Goal: Task Accomplishment & Management: Complete application form

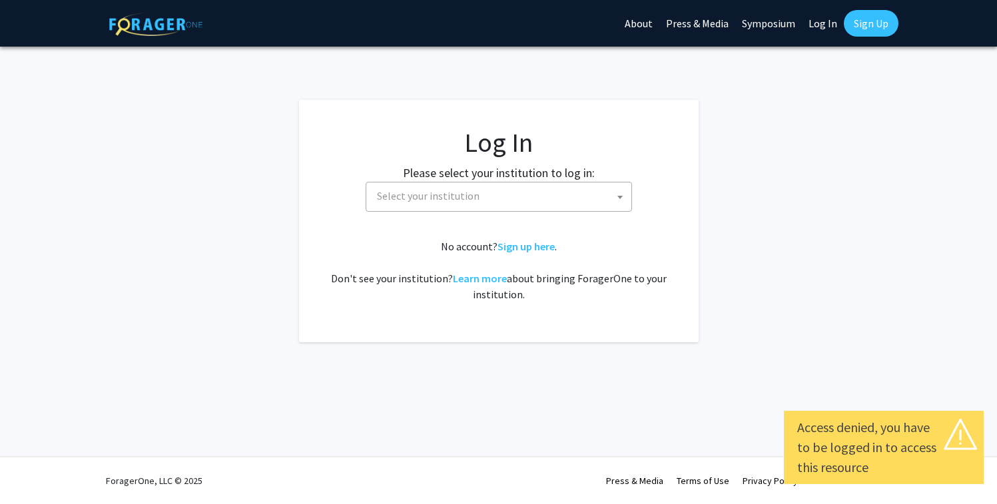
select select
click at [558, 199] on span "Select your institution" at bounding box center [502, 196] width 260 height 27
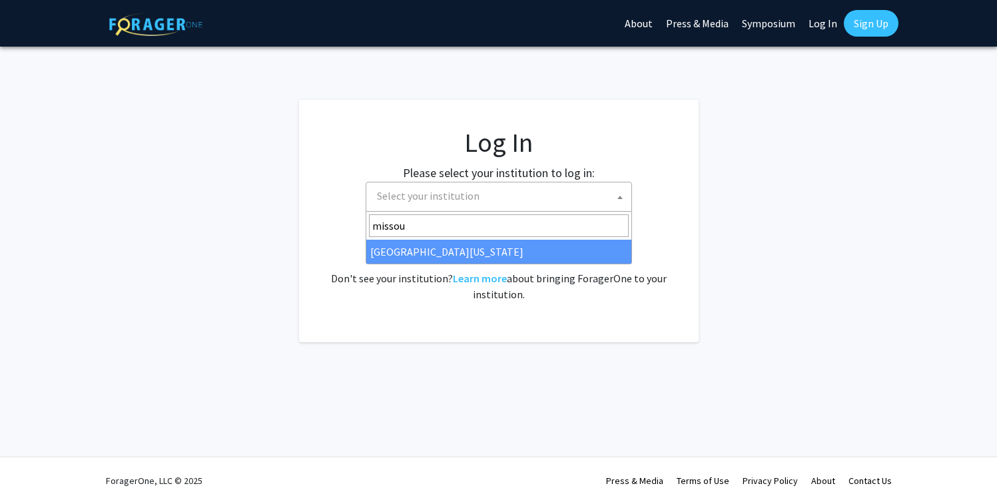
type input "missou"
select select "33"
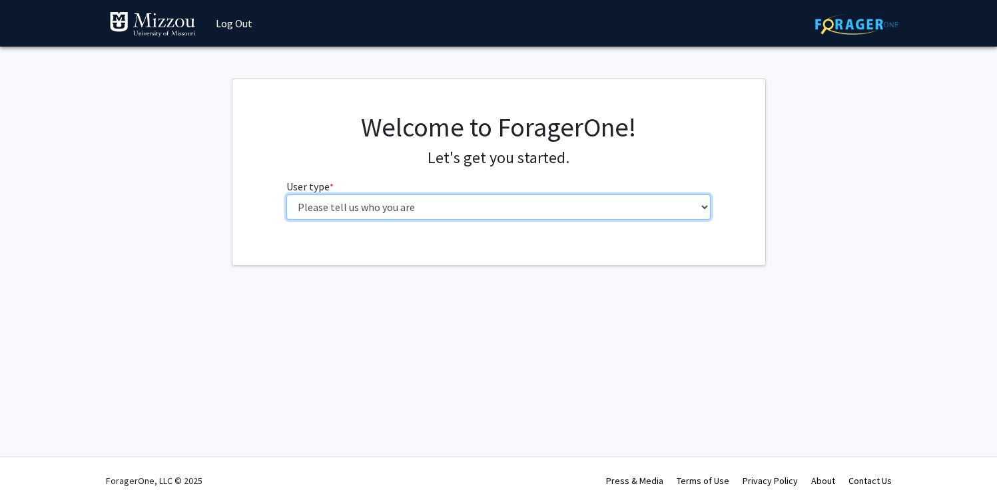
click at [472, 206] on select "Please tell us who you are Undergraduate Student Master's Student Doctoral Cand…" at bounding box center [499, 207] width 424 height 25
select select "1: undergrad"
click at [287, 195] on select "Please tell us who you are Undergraduate Student Master's Student Doctoral Cand…" at bounding box center [499, 207] width 424 height 25
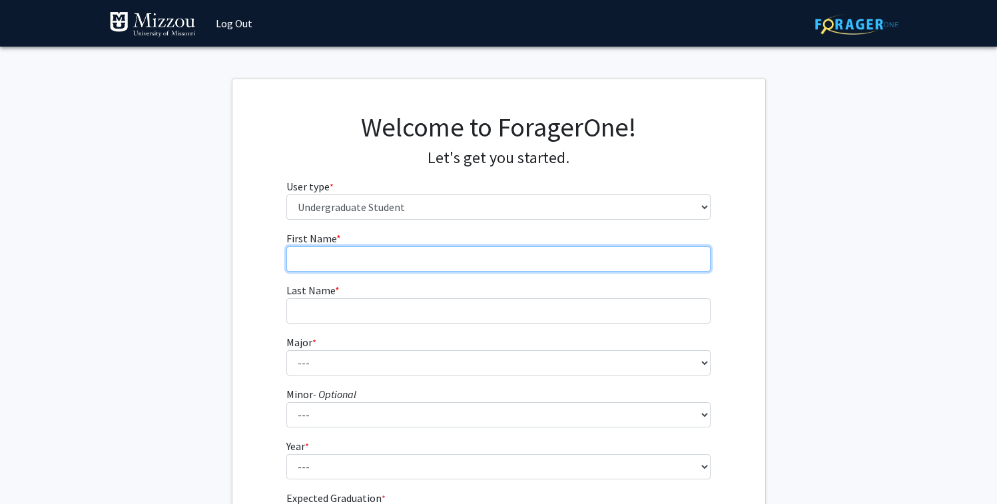
click at [439, 261] on input "First Name * required" at bounding box center [499, 259] width 424 height 25
type input "Lorelei"
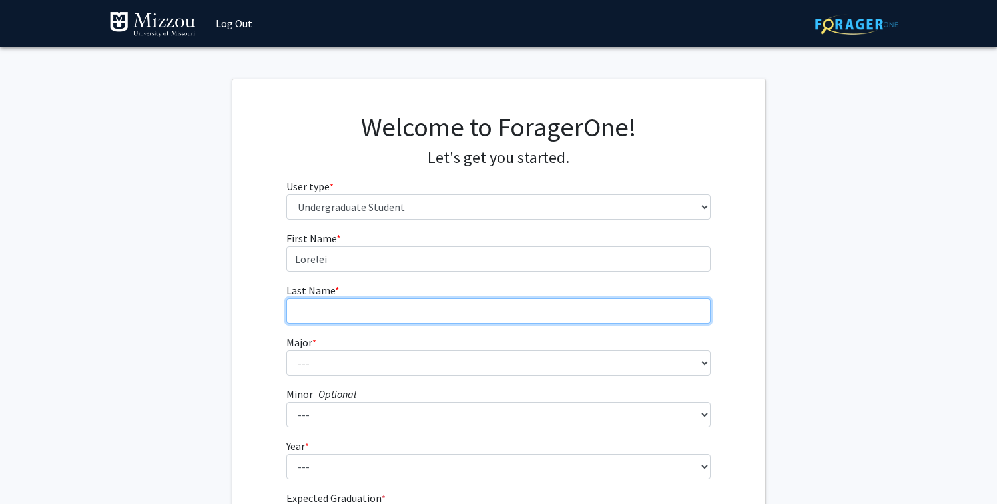
click at [426, 317] on input "Last Name * required" at bounding box center [499, 311] width 424 height 25
type input "Innes"
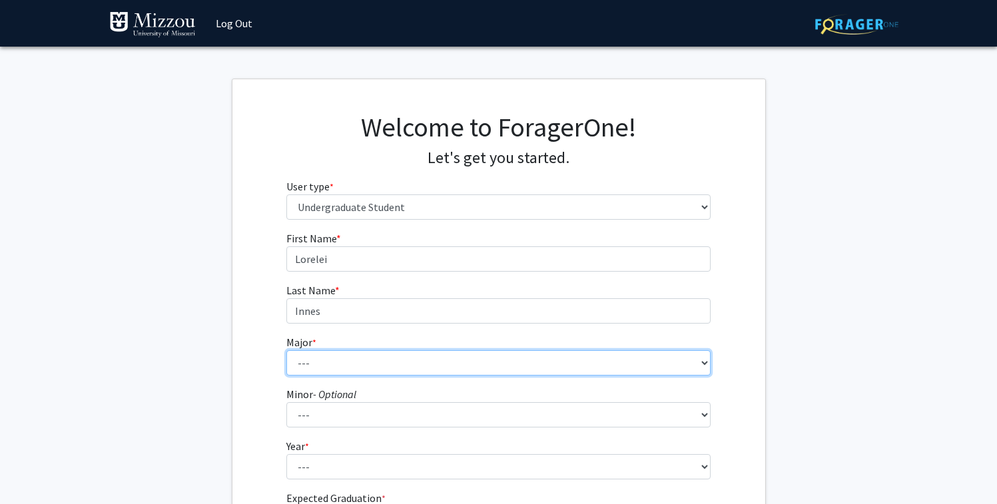
click at [410, 356] on select "--- Agribusiness Management Agricultural Education Agricultural Education: Comm…" at bounding box center [499, 362] width 424 height 25
select select "106: 2599"
click at [287, 350] on select "--- Agribusiness Management Agricultural Education Agricultural Education: Comm…" at bounding box center [499, 362] width 424 height 25
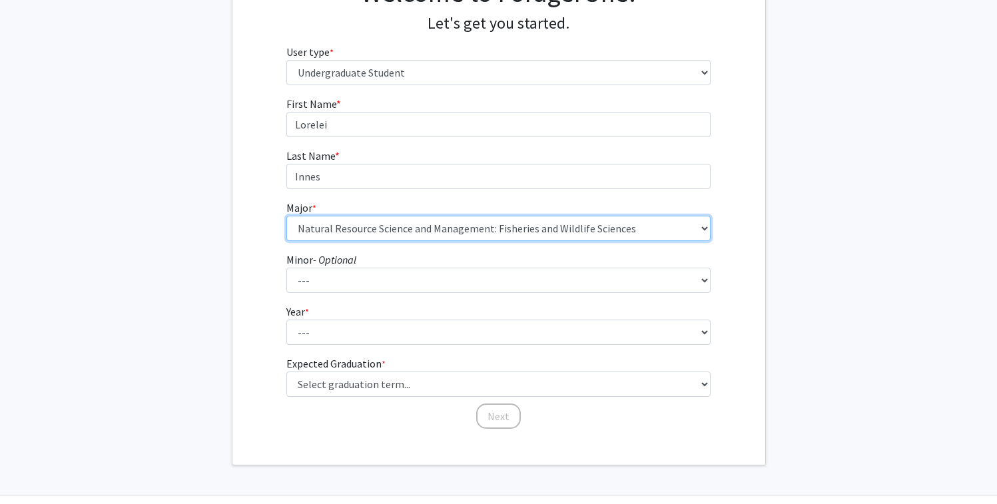
scroll to position [173, 0]
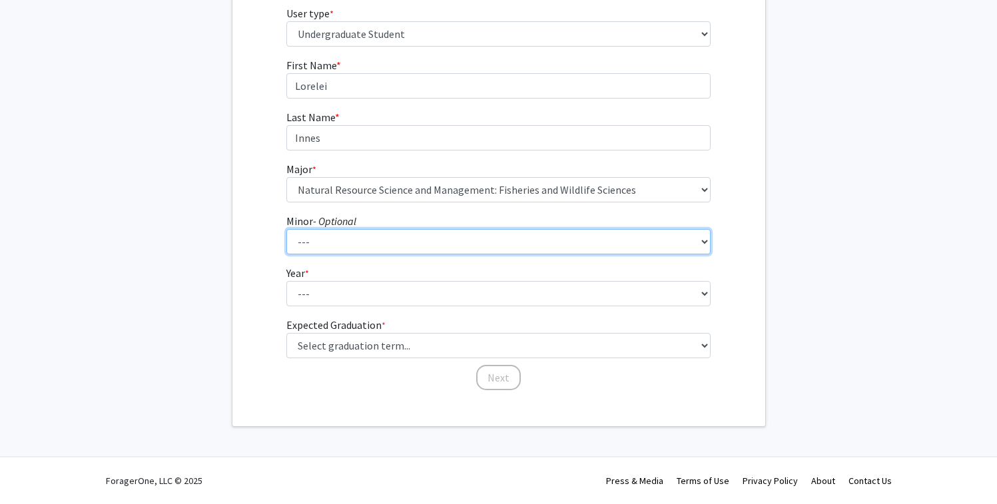
click at [470, 247] on select "--- Accountancy Aerospace Engineering Aerospace Studies Agribusiness Management…" at bounding box center [499, 241] width 424 height 25
select select "18: 1974"
click at [287, 229] on select "--- Accountancy Aerospace Engineering Aerospace Studies Agribusiness Management…" at bounding box center [499, 241] width 424 height 25
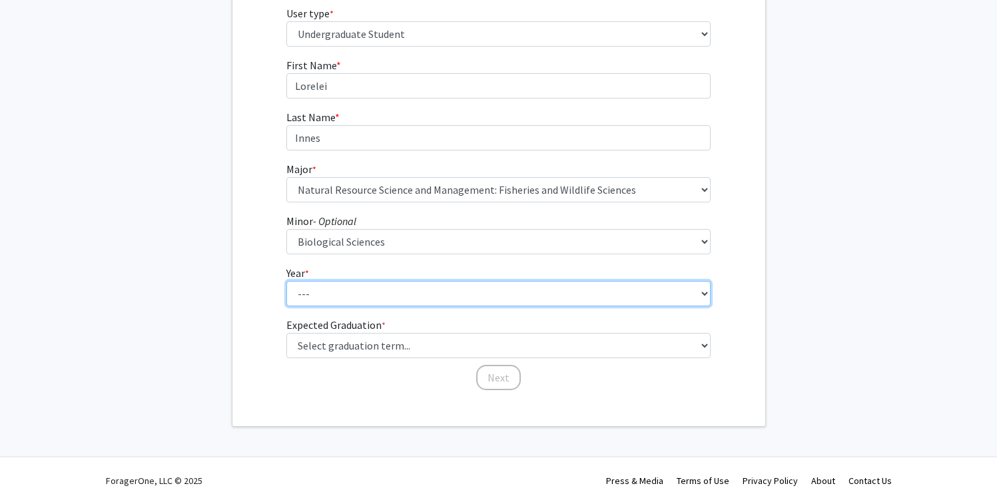
click at [417, 295] on select "--- First-year Sophomore Junior Senior Postbaccalaureate Certificate" at bounding box center [499, 293] width 424 height 25
select select "4: senior"
click at [287, 281] on select "--- First-year Sophomore Junior Senior Postbaccalaureate Certificate" at bounding box center [499, 293] width 424 height 25
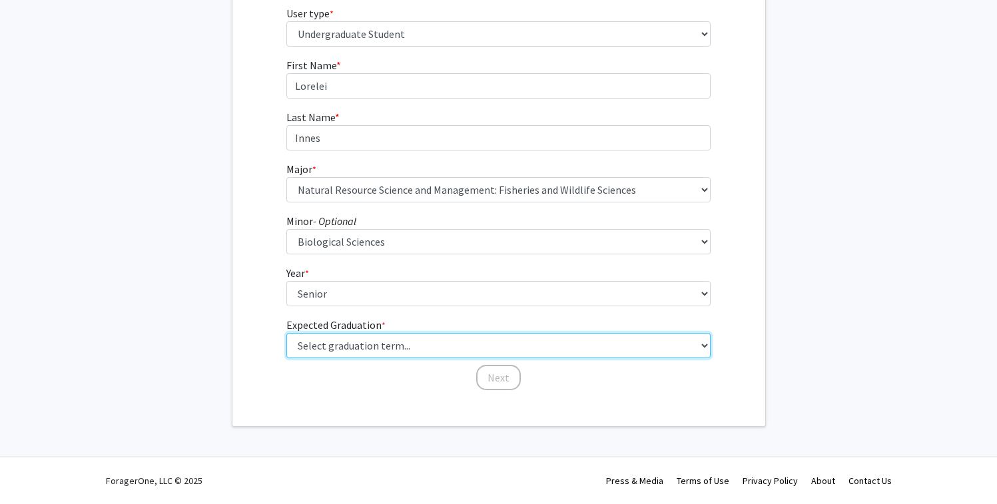
click at [430, 350] on select "Select graduation term... Spring 2025 Summer 2025 Fall 2025 Winter 2025 Spring …" at bounding box center [499, 345] width 424 height 25
select select "3: fall_2025"
click at [287, 333] on select "Select graduation term... Spring 2025 Summer 2025 Fall 2025 Winter 2025 Spring …" at bounding box center [499, 345] width 424 height 25
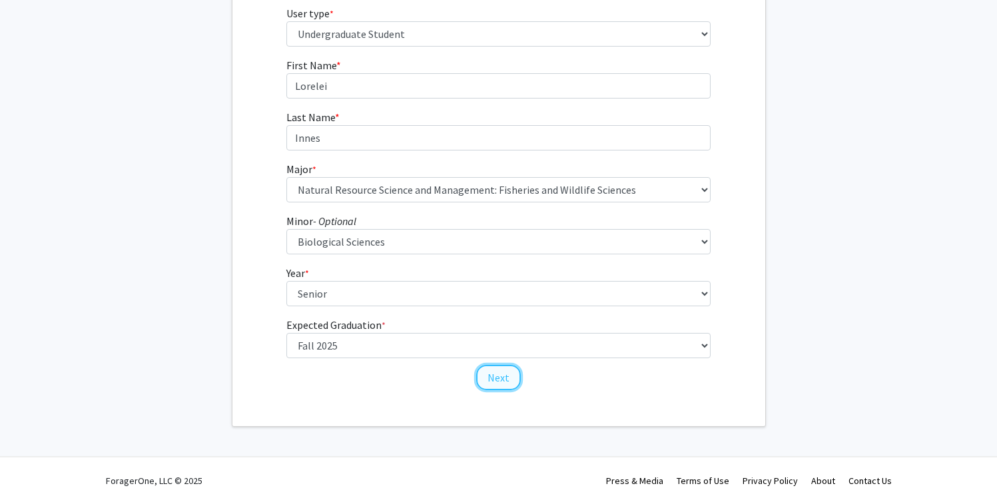
click at [504, 378] on button "Next" at bounding box center [498, 377] width 45 height 25
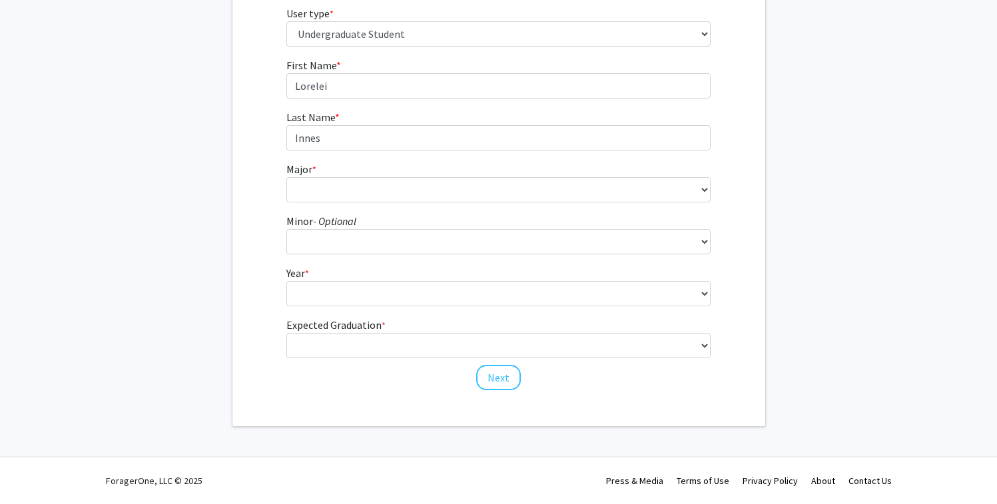
scroll to position [0, 0]
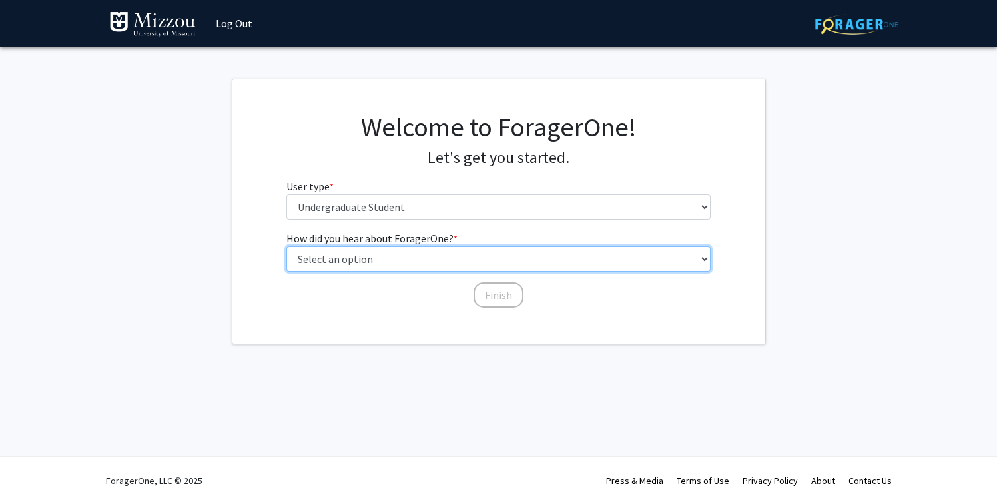
click at [454, 263] on select "Select an option Peer/student recommendation Faculty/staff recommendation Unive…" at bounding box center [499, 259] width 424 height 25
select select "4: university_email"
click at [287, 247] on select "Select an option Peer/student recommendation Faculty/staff recommendation Unive…" at bounding box center [499, 259] width 424 height 25
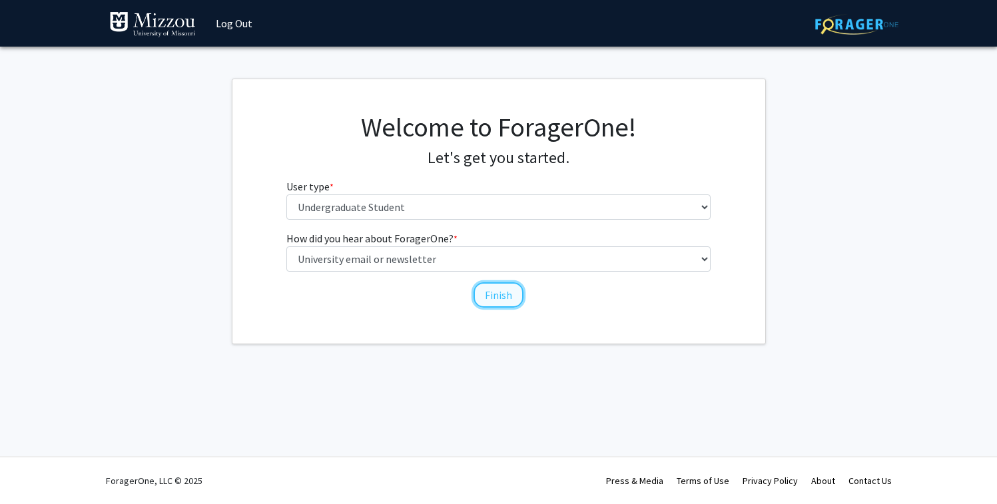
click at [502, 300] on button "Finish" at bounding box center [499, 295] width 50 height 25
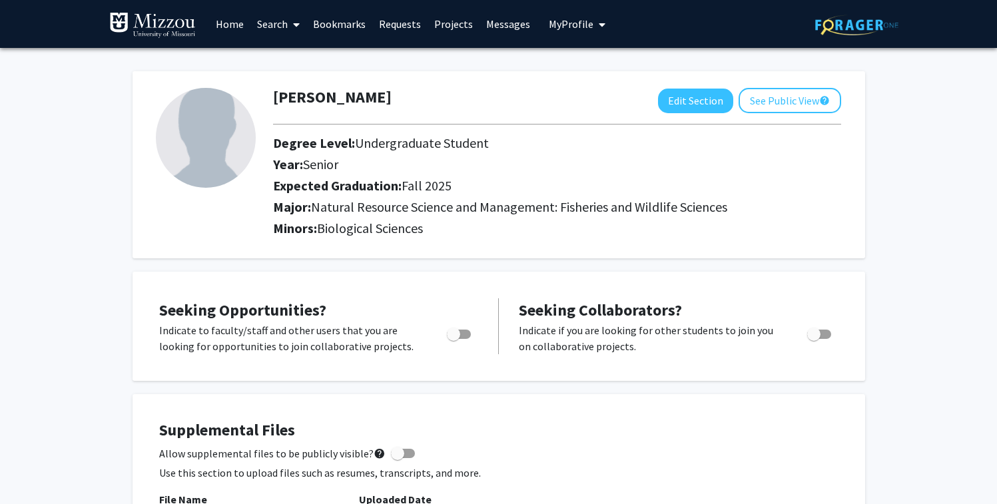
click at [275, 29] on link "Search" at bounding box center [279, 24] width 56 height 47
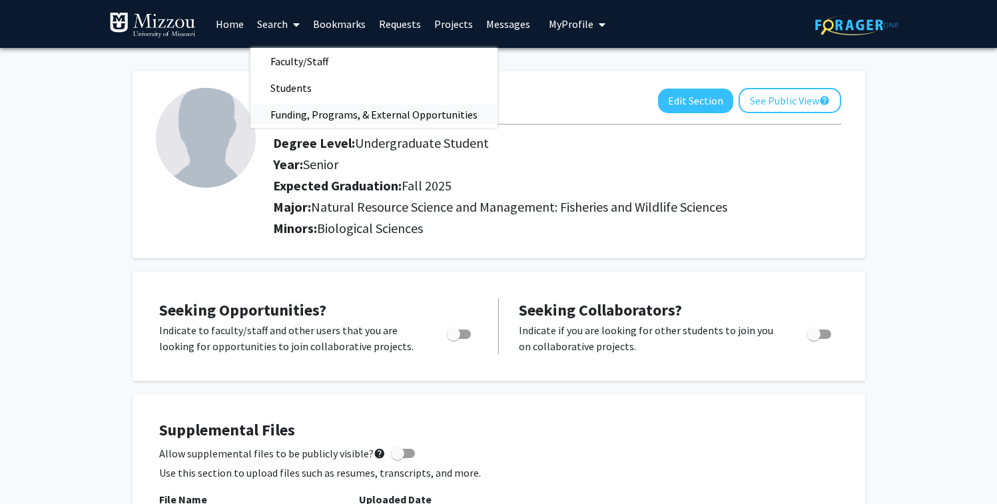
click at [299, 109] on span "Funding, Programs, & External Opportunities" at bounding box center [374, 114] width 247 height 27
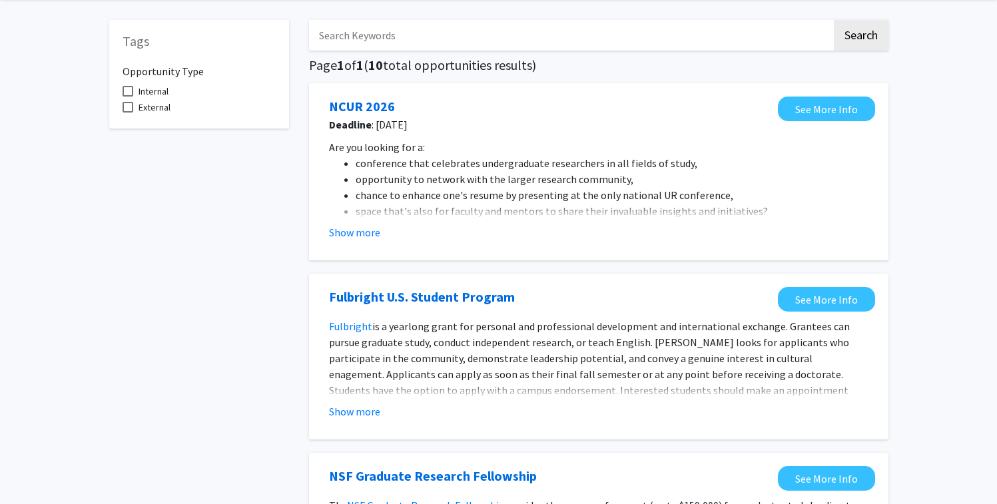
scroll to position [59, 0]
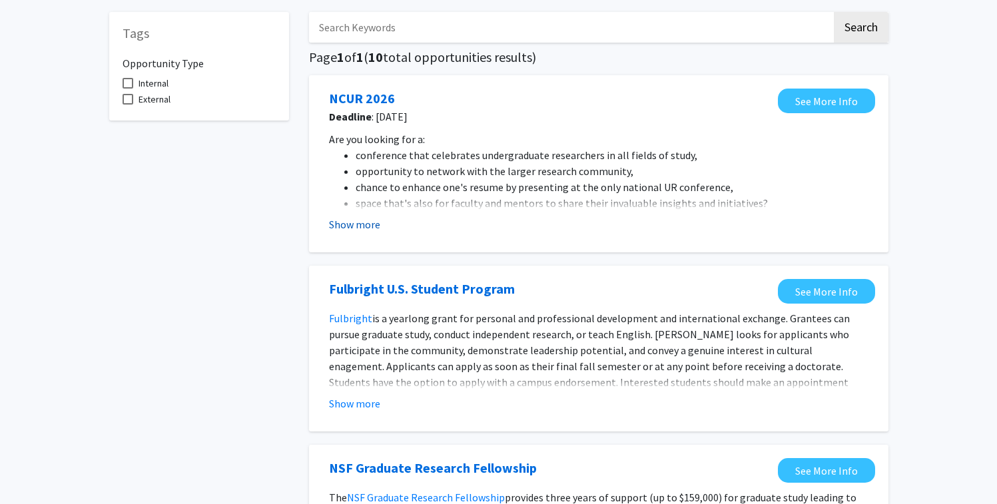
click at [365, 227] on button "Show more" at bounding box center [354, 225] width 51 height 16
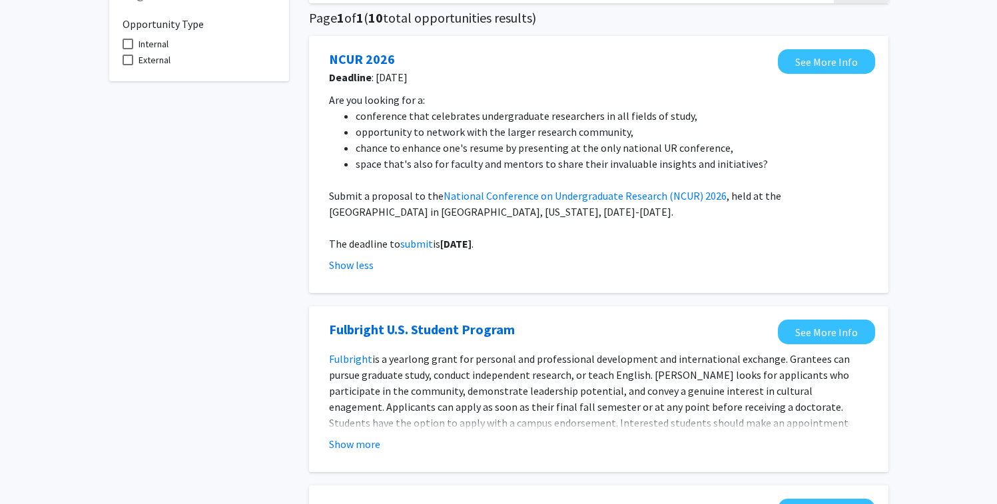
scroll to position [0, 0]
